Goal: Complete application form

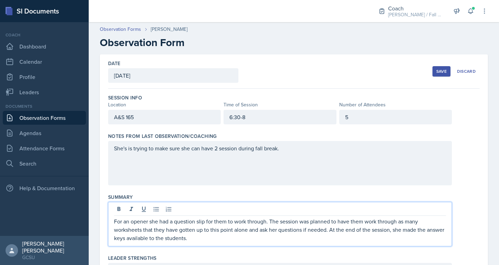
scroll to position [115, 0]
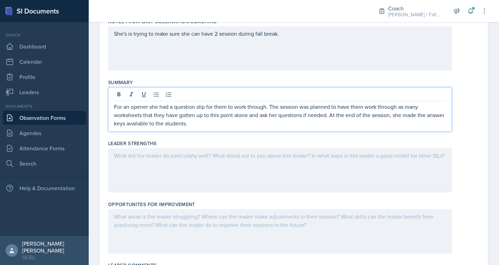
click at [178, 174] on div at bounding box center [280, 170] width 344 height 44
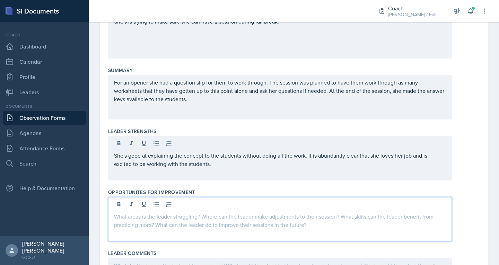
click at [154, 202] on div at bounding box center [280, 219] width 344 height 44
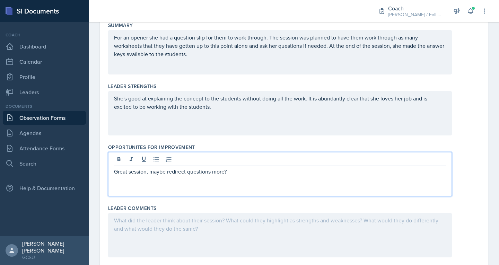
click at [150, 225] on p at bounding box center [280, 220] width 332 height 8
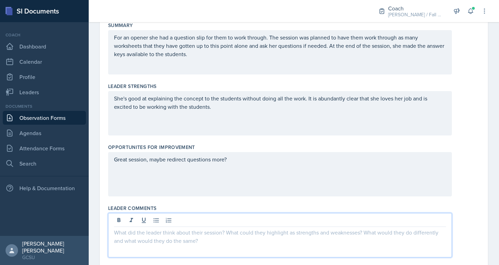
scroll to position [325, 0]
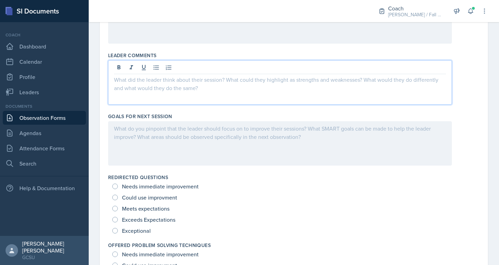
click at [122, 217] on div "Exceeds Expectations" at bounding box center [144, 219] width 64 height 11
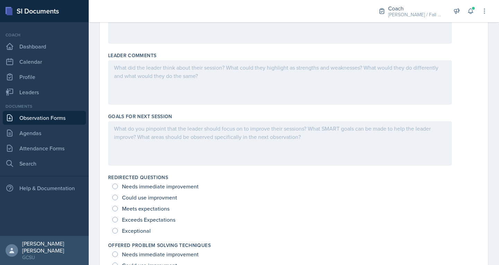
click at [121, 211] on div "Meets expectations" at bounding box center [141, 208] width 59 height 11
click at [113, 209] on input "Meets expectations" at bounding box center [115, 209] width 6 height 6
radio input "true"
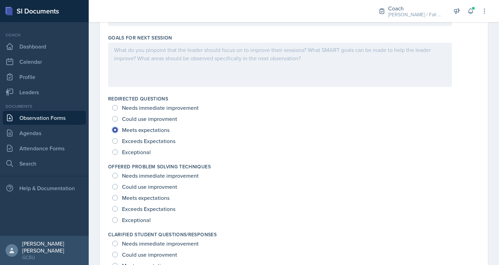
scroll to position [404, 0]
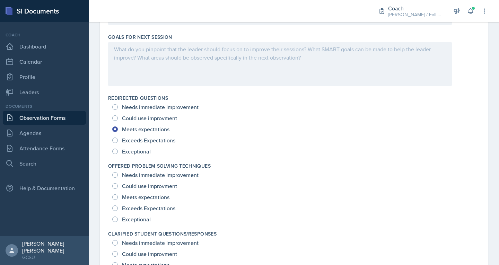
click at [118, 212] on div "Exceeds Expectations" at bounding box center [144, 208] width 64 height 11
click at [117, 206] on input "Exceeds Expectations" at bounding box center [115, 209] width 6 height 6
radio input "true"
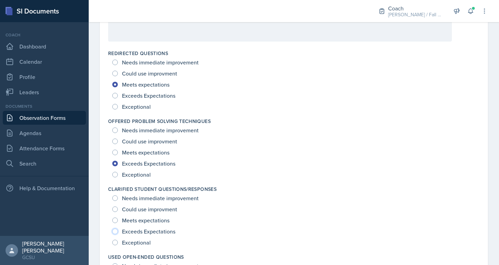
click at [116, 230] on input "Exceeds Expectations" at bounding box center [115, 232] width 6 height 6
radio input "true"
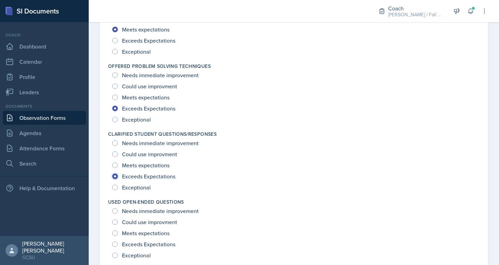
scroll to position [505, 0]
click at [114, 243] on input "Exceeds Expectations" at bounding box center [115, 244] width 6 height 6
radio input "true"
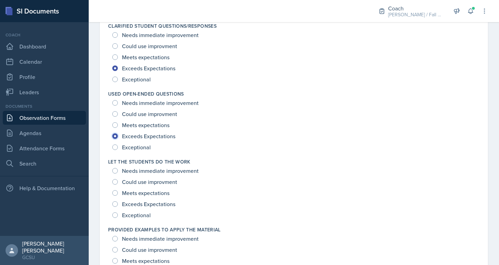
scroll to position [614, 0]
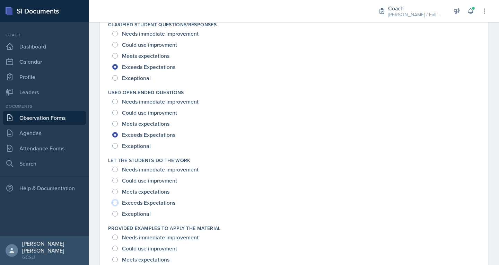
click at [117, 203] on input "Exceeds Expectations" at bounding box center [115, 203] width 6 height 6
radio input "true"
click at [114, 213] on input "Exceptional" at bounding box center [115, 214] width 6 height 6
radio input "true"
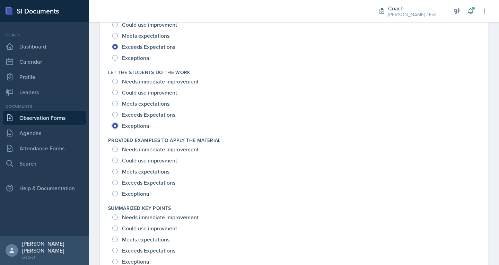
scroll to position [702, 0]
click at [111, 192] on div "Needs immediate improvement Could use improvment Meets expectations Exceeds Exp…" at bounding box center [294, 171] width 372 height 55
click at [119, 193] on div "Exceptional" at bounding box center [132, 193] width 40 height 11
drag, startPoint x: 120, startPoint y: 218, endPoint x: 120, endPoint y: 223, distance: 5.2
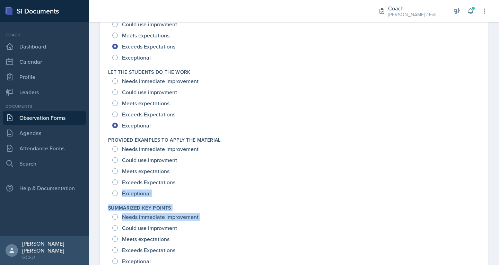
click at [117, 193] on input "Exceptional" at bounding box center [115, 194] width 6 height 6
radio input "true"
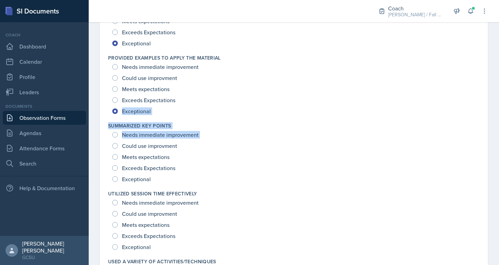
scroll to position [785, 0]
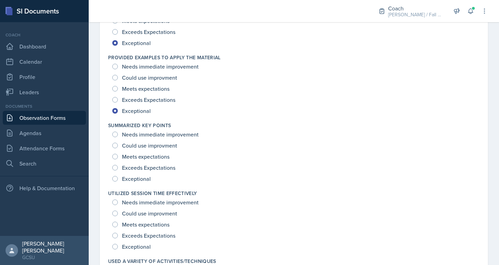
click at [113, 163] on div "Exceeds Expectations" at bounding box center [144, 167] width 64 height 11
click at [115, 168] on input "Exceeds Expectations" at bounding box center [115, 168] width 6 height 6
radio input "true"
click at [116, 236] on input "Exceeds Expectations" at bounding box center [115, 236] width 6 height 6
radio input "true"
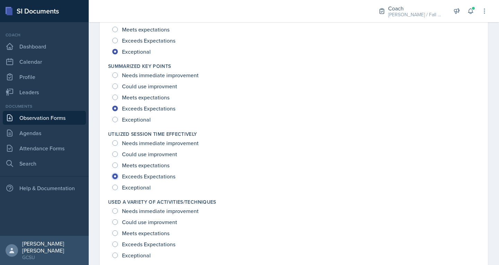
scroll to position [844, 0]
click at [117, 236] on div "Meets expectations" at bounding box center [141, 232] width 59 height 11
click at [116, 234] on input "Meets expectations" at bounding box center [115, 233] width 6 height 6
radio input "true"
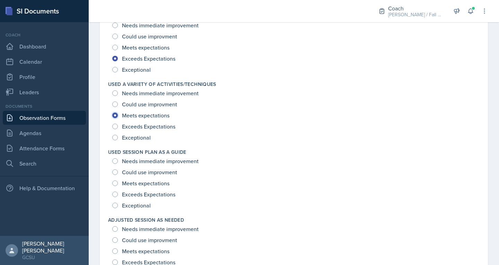
scroll to position [962, 0]
click at [114, 205] on input "Exceptional" at bounding box center [115, 206] width 6 height 6
radio input "true"
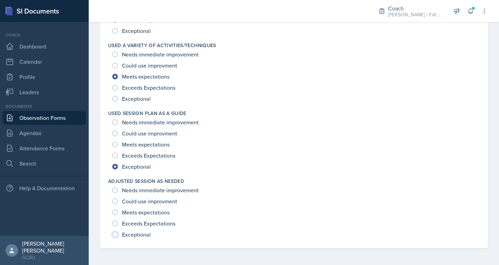
click at [114, 232] on input "Exceptional" at bounding box center [115, 235] width 6 height 6
radio input "true"
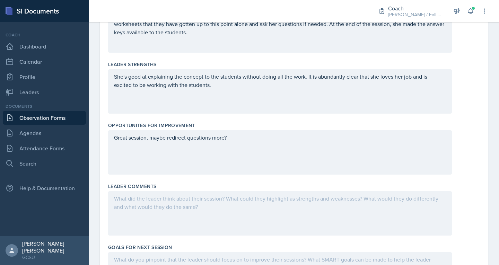
scroll to position [206, 0]
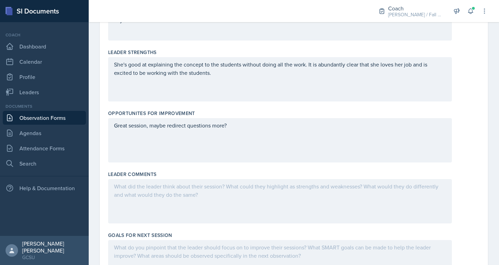
click at [245, 130] on p "Great session, maybe redirect questions more?" at bounding box center [280, 125] width 332 height 8
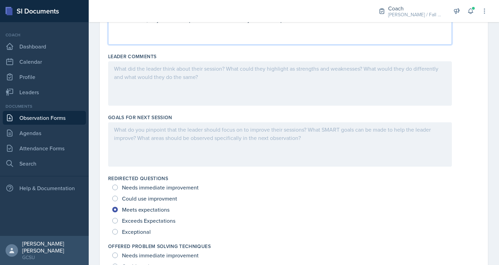
click at [196, 139] on div at bounding box center [280, 144] width 344 height 44
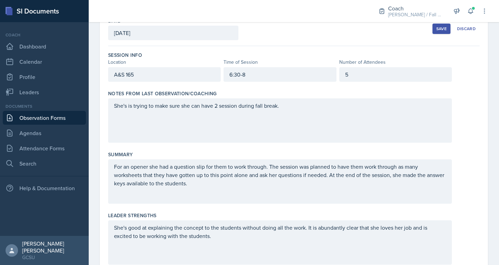
scroll to position [0, 0]
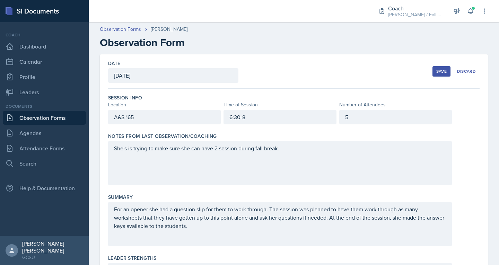
click at [359, 114] on div "5" at bounding box center [395, 117] width 113 height 15
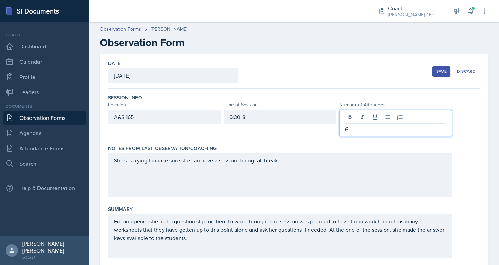
click at [238, 164] on div "She's is trying to make sure she can have 2 session during fall break." at bounding box center [280, 175] width 344 height 44
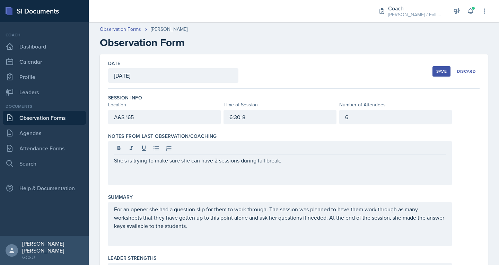
click at [282, 167] on div "She's is trying to make sure she can have 2 sessions during fall break." at bounding box center [280, 163] width 344 height 44
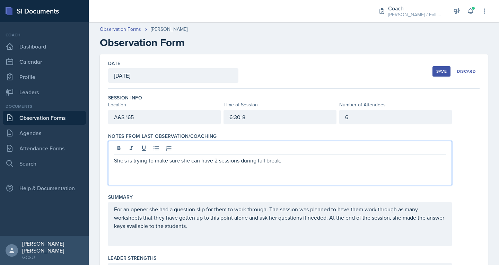
click at [281, 161] on p "She's is trying to make sure she can have 2 sessions during fall break." at bounding box center [280, 160] width 332 height 8
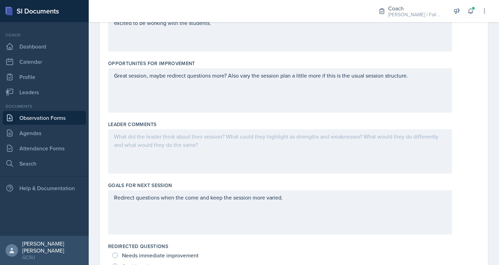
click at [163, 148] on div at bounding box center [280, 151] width 344 height 44
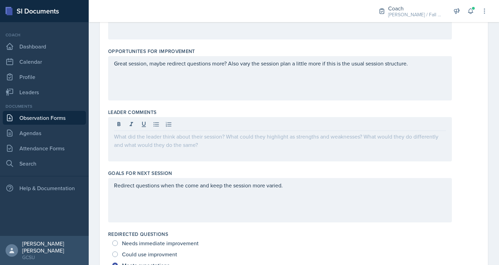
click at [163, 148] on div at bounding box center [280, 139] width 344 height 44
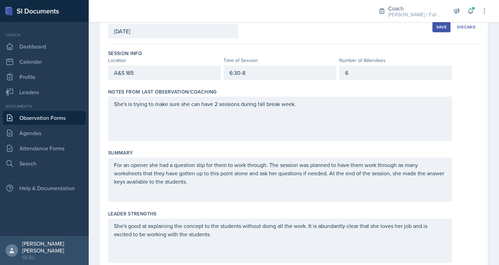
scroll to position [0, 0]
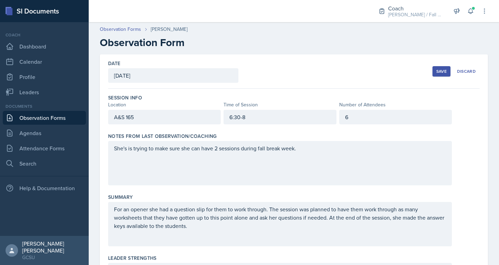
click at [433, 75] on button "Save" at bounding box center [442, 71] width 18 height 10
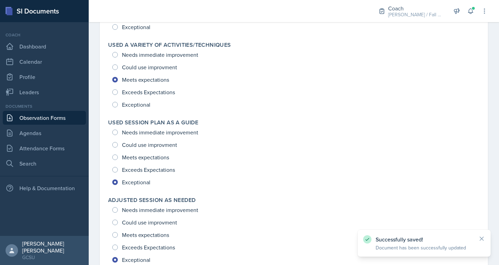
scroll to position [918, 0]
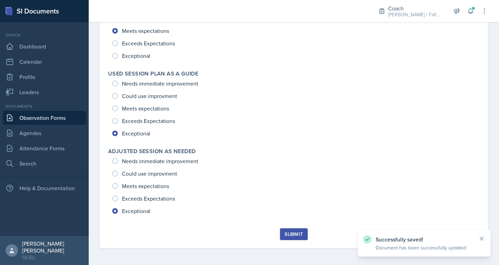
click at [297, 236] on div "Submit" at bounding box center [294, 235] width 18 height 6
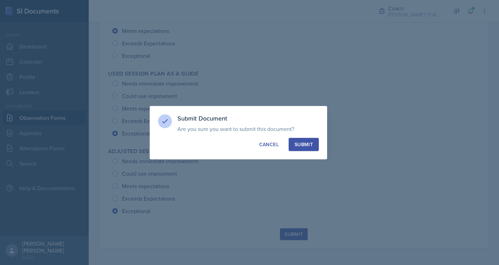
click at [299, 149] on button "Submit" at bounding box center [304, 144] width 30 height 13
radio input "true"
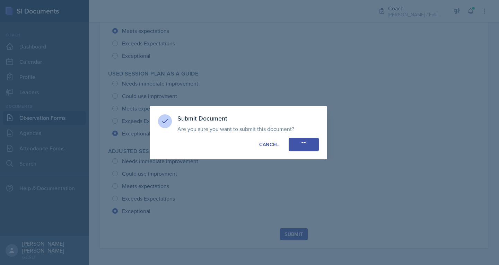
radio input "true"
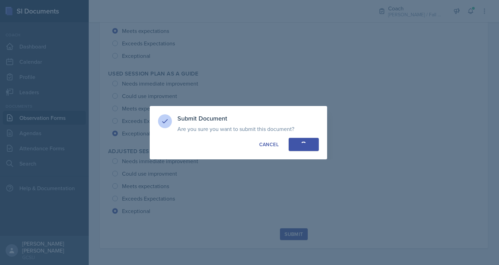
radio input "true"
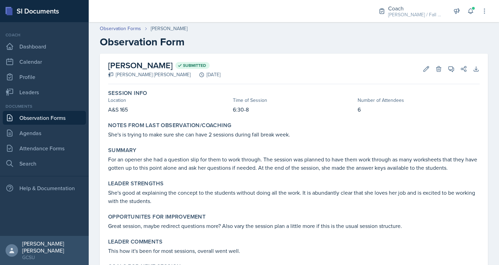
scroll to position [0, 0]
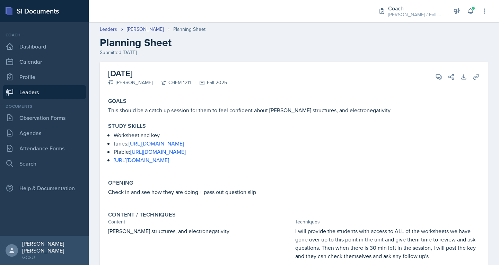
scroll to position [64, 0]
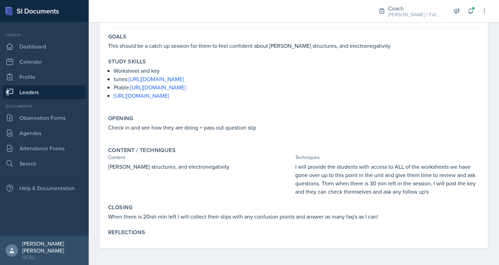
click at [73, 92] on link "Leaders" at bounding box center [44, 92] width 83 height 14
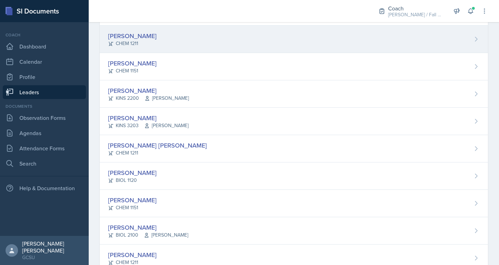
click at [127, 38] on div "[PERSON_NAME]" at bounding box center [132, 35] width 49 height 9
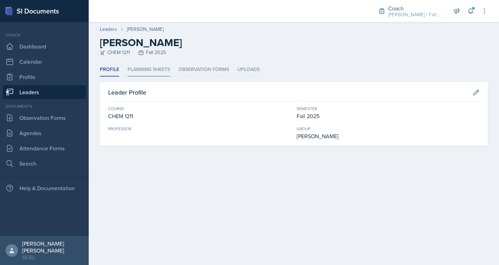
click at [141, 73] on li "Planning Sheets" at bounding box center [149, 70] width 43 height 14
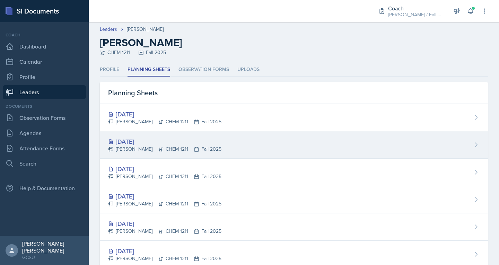
click at [143, 137] on div "Oct 2nd, 2025" at bounding box center [164, 141] width 113 height 9
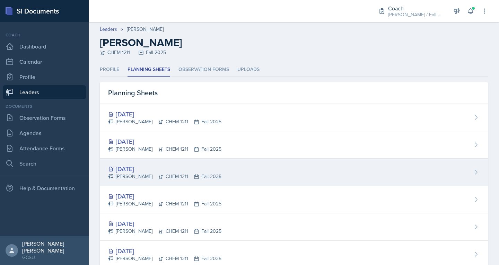
click at [117, 167] on div "Sep 30th, 2025" at bounding box center [164, 168] width 113 height 9
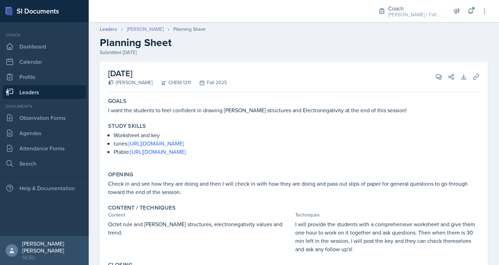
click at [143, 29] on link "[PERSON_NAME]" at bounding box center [145, 29] width 37 height 7
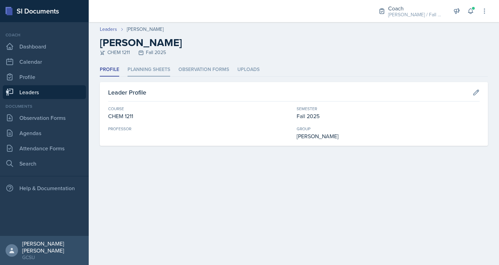
click at [138, 69] on li "Planning Sheets" at bounding box center [149, 70] width 43 height 14
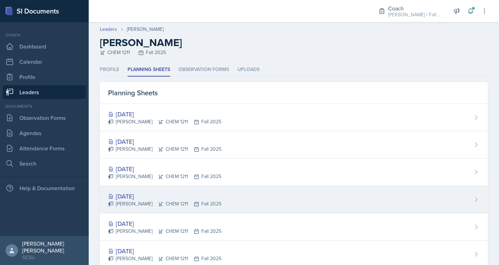
click at [136, 200] on div "Sep 25th, 2025" at bounding box center [164, 196] width 113 height 9
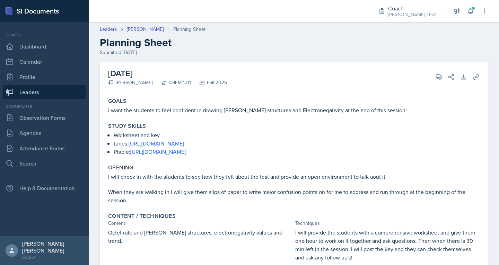
scroll to position [99, 0]
